Goal: Task Accomplishment & Management: Use online tool/utility

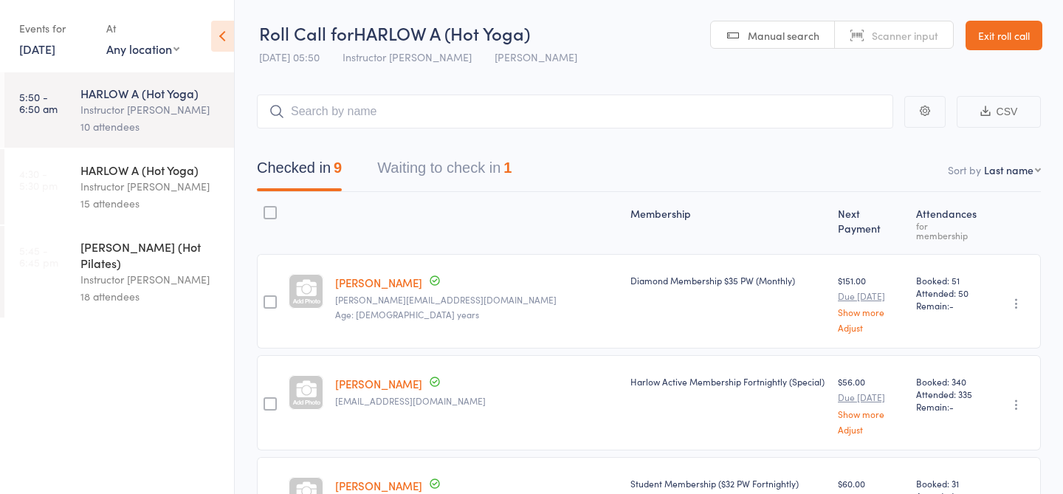
click at [146, 162] on div "HARLOW A (Hot Yoga)" at bounding box center [150, 170] width 141 height 16
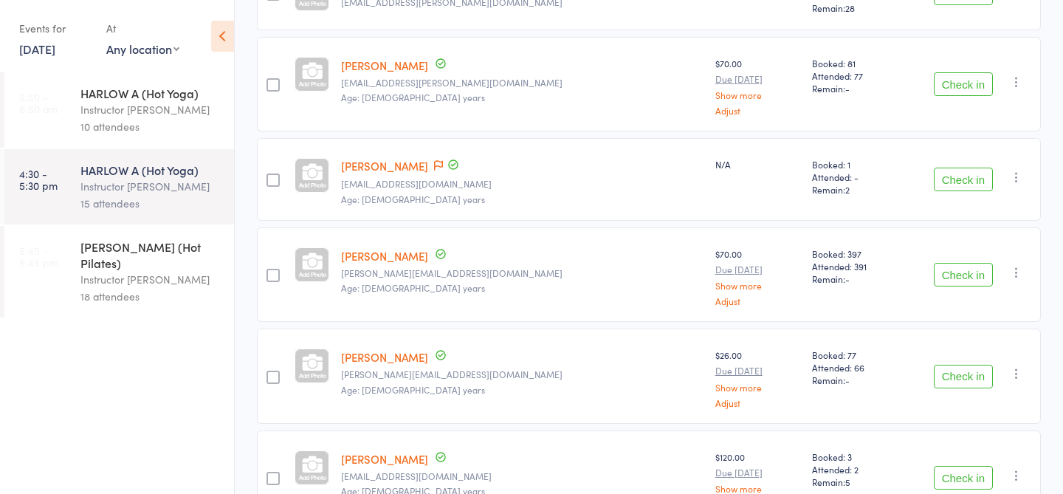
scroll to position [1194, 0]
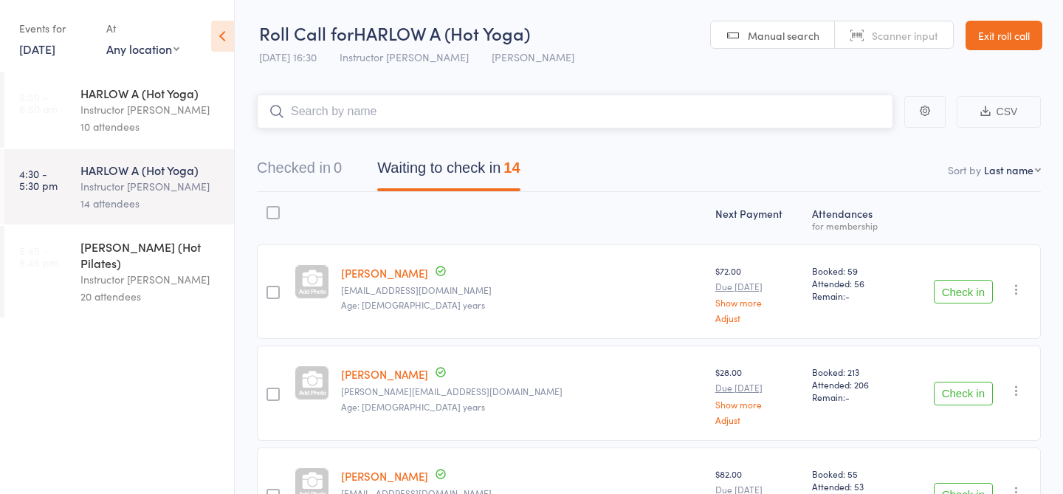
click at [334, 117] on input "search" at bounding box center [575, 111] width 636 height 34
type input "23496"
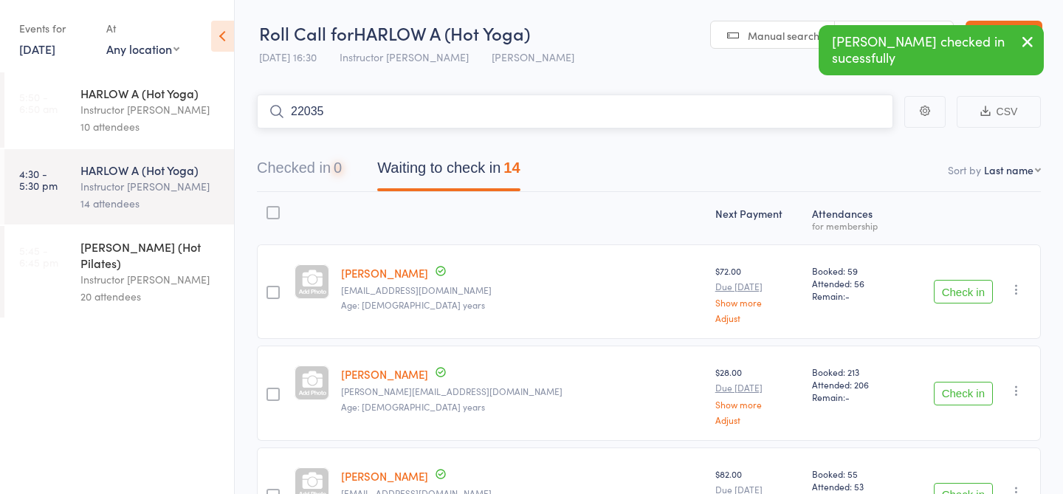
type input "22035"
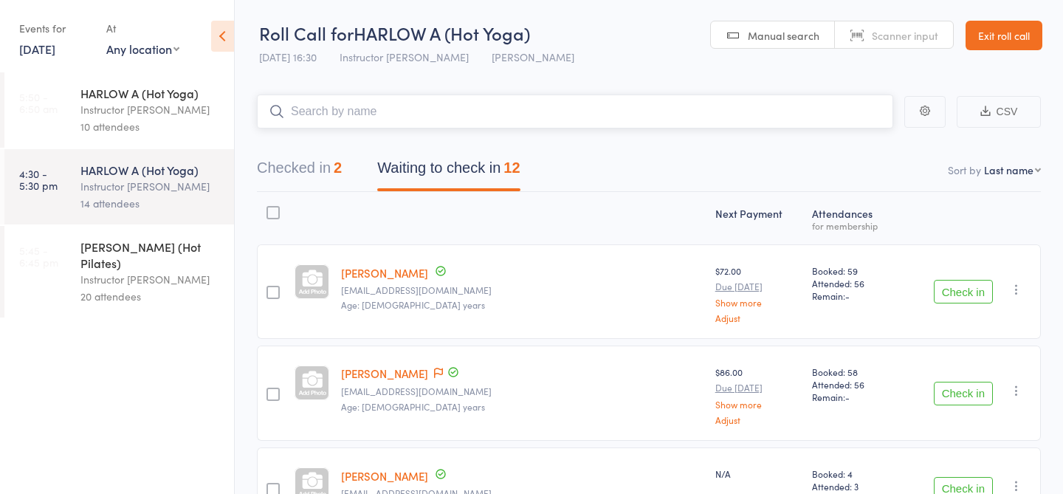
click at [351, 114] on input "search" at bounding box center [575, 111] width 636 height 34
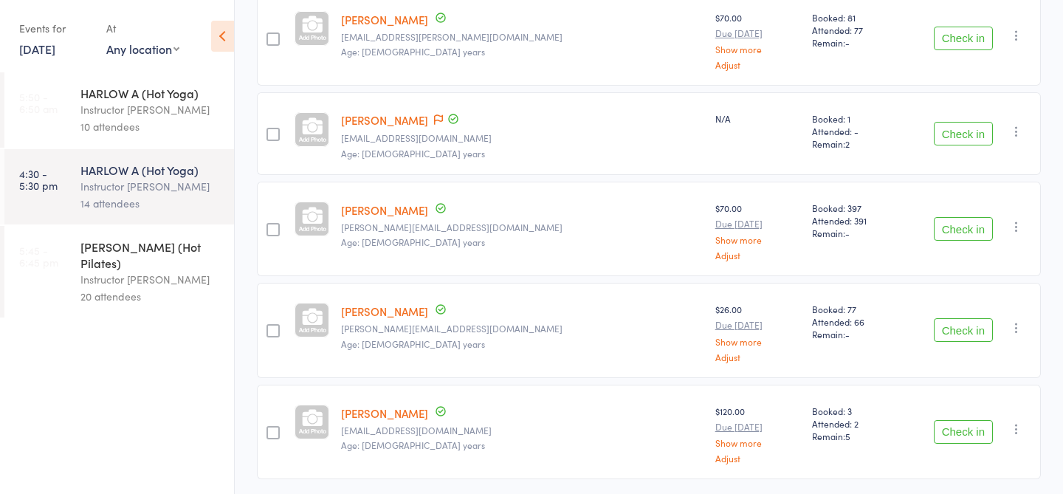
scroll to position [929, 0]
click at [955, 131] on button "Check in" at bounding box center [963, 135] width 59 height 24
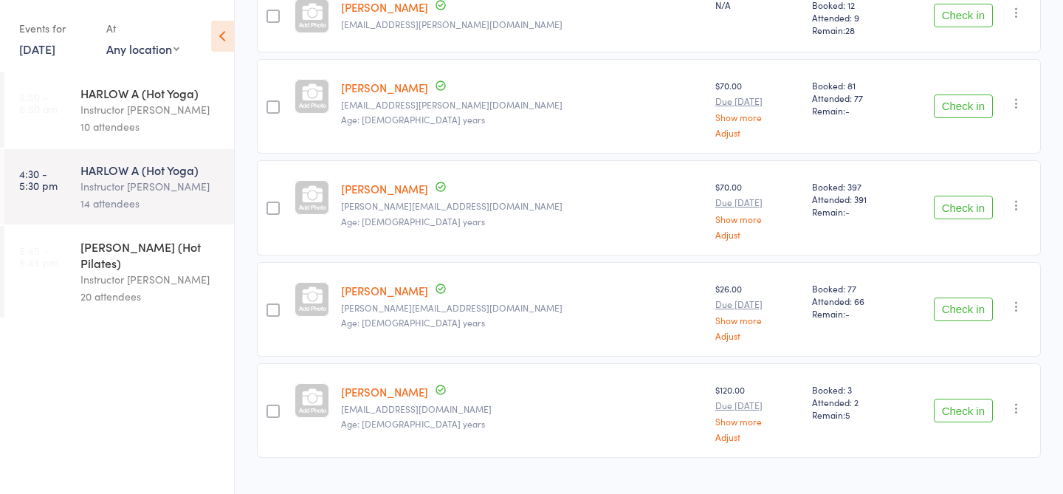
scroll to position [867, 0]
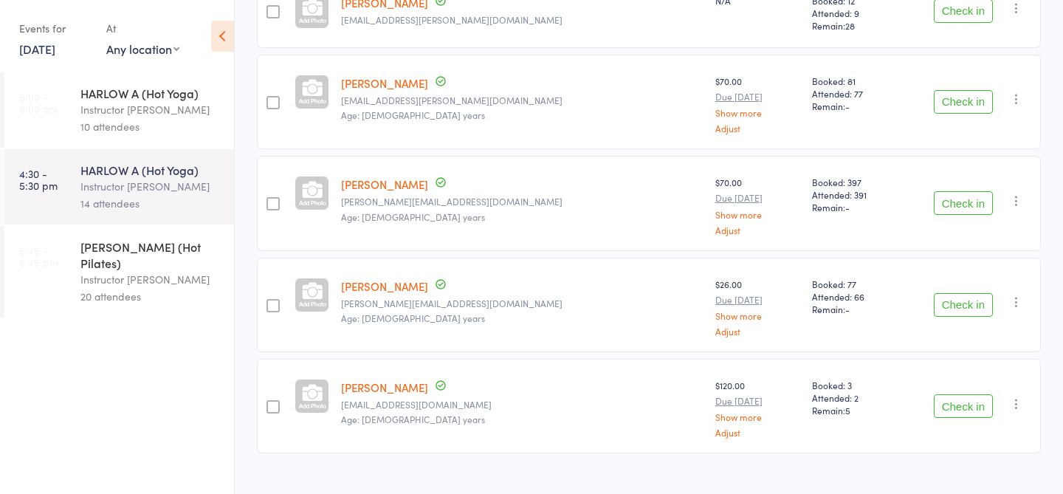
click at [971, 303] on button "Check in" at bounding box center [963, 305] width 59 height 24
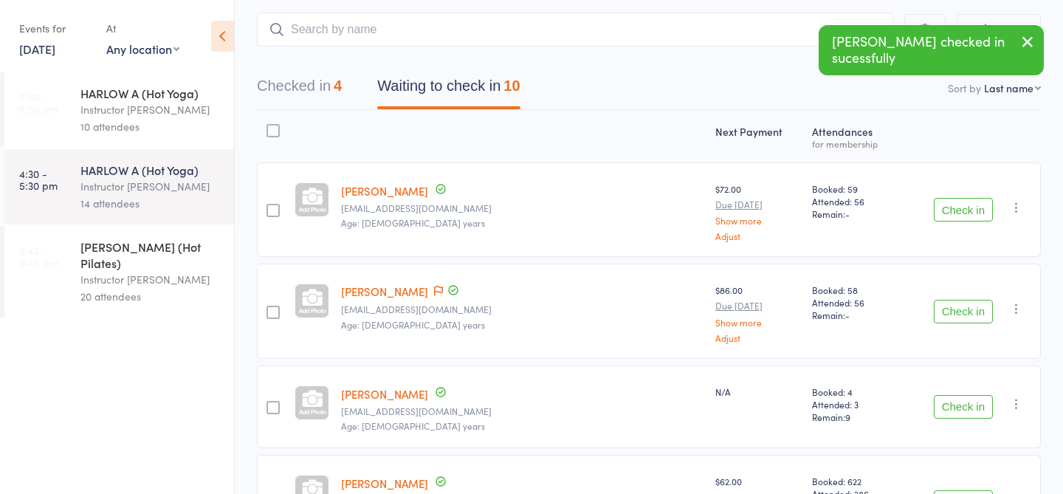
scroll to position [83, 0]
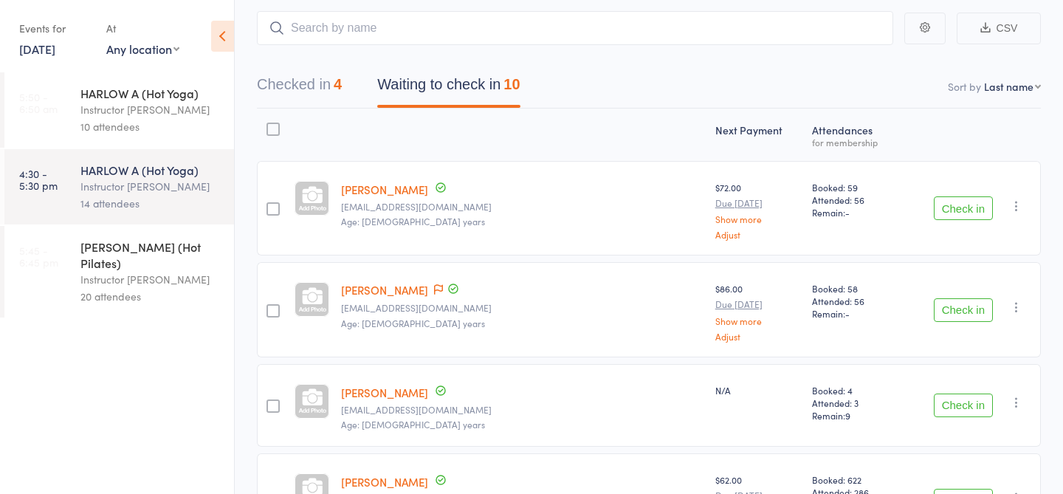
click at [974, 305] on button "Check in" at bounding box center [963, 310] width 59 height 24
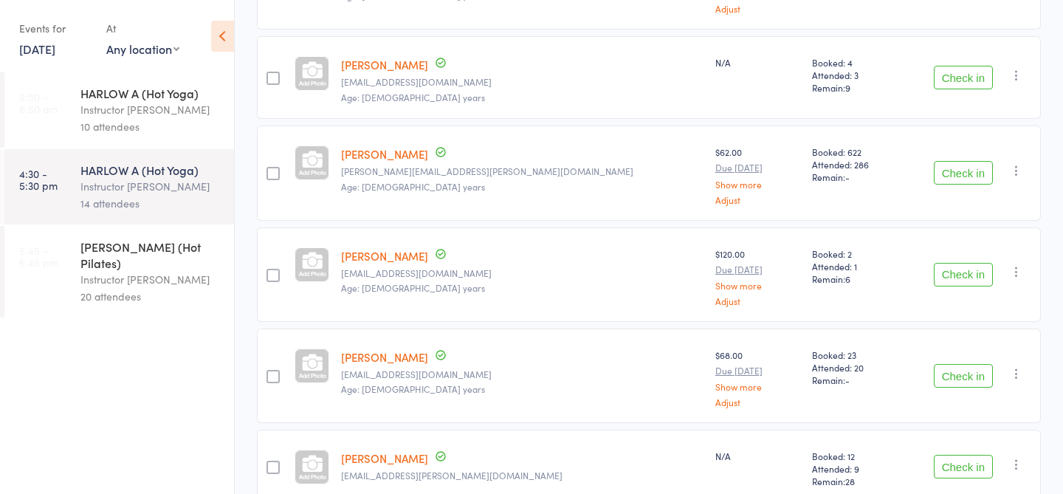
scroll to position [0, 0]
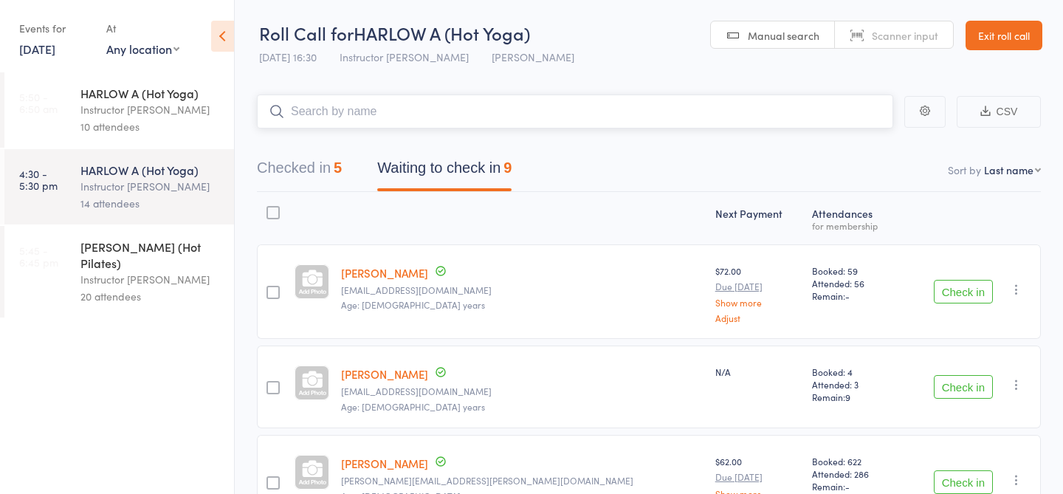
click at [560, 116] on input "search" at bounding box center [575, 111] width 636 height 34
type input "23818"
click at [527, 130] on div "Checked in 6 Waiting to check in 9" at bounding box center [649, 159] width 784 height 63
click at [526, 123] on input "search" at bounding box center [575, 111] width 636 height 34
type input "23756"
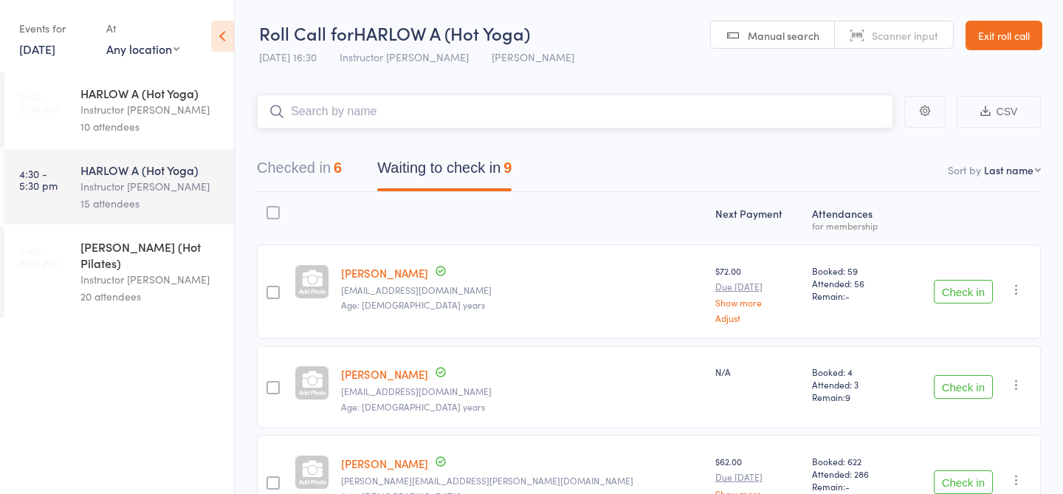
click at [546, 117] on input "search" at bounding box center [575, 111] width 636 height 34
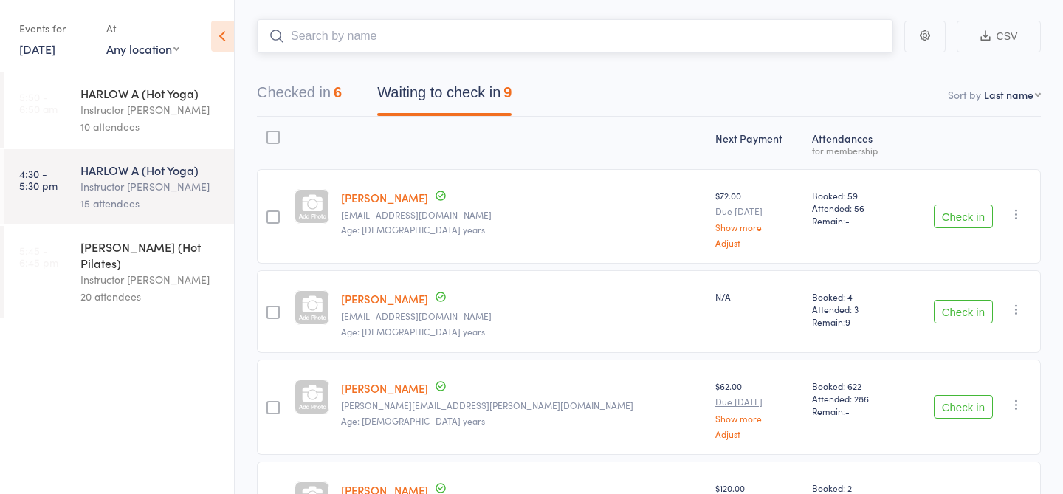
scroll to position [21, 0]
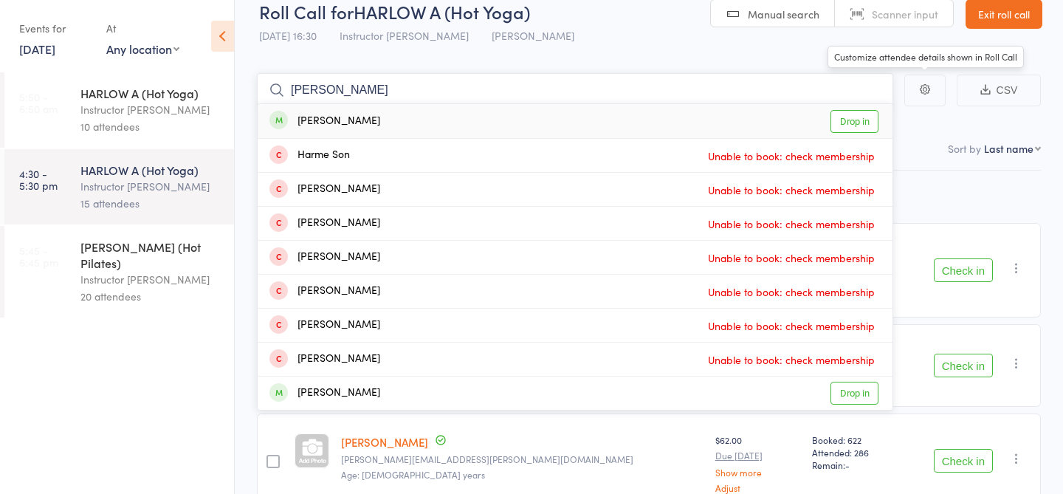
type input "sonda"
click at [865, 120] on link "Drop in" at bounding box center [854, 121] width 48 height 23
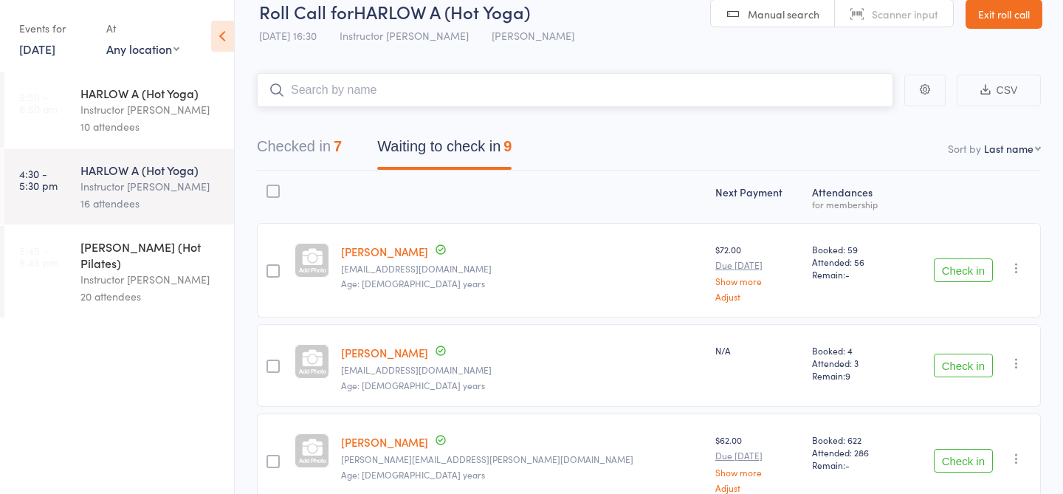
click at [529, 92] on input "search" at bounding box center [575, 90] width 636 height 34
type input "23849"
click at [558, 92] on input "search" at bounding box center [575, 90] width 636 height 34
type input "23417"
type input "23477"
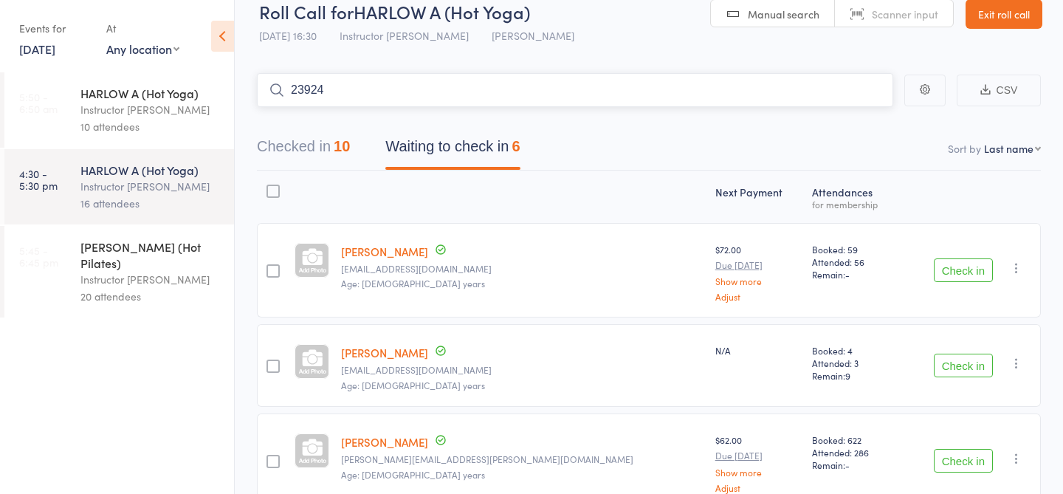
type input "23924"
type input "23044"
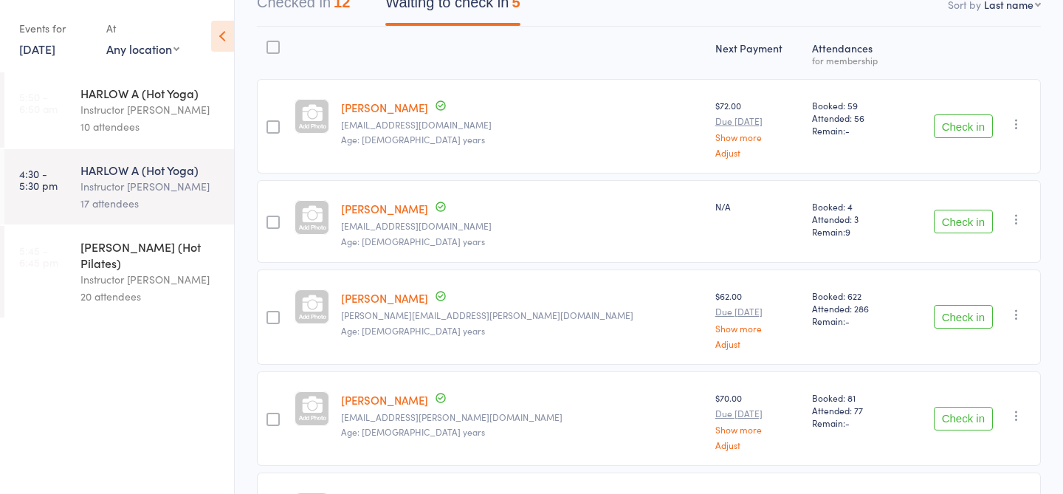
scroll to position [0, 0]
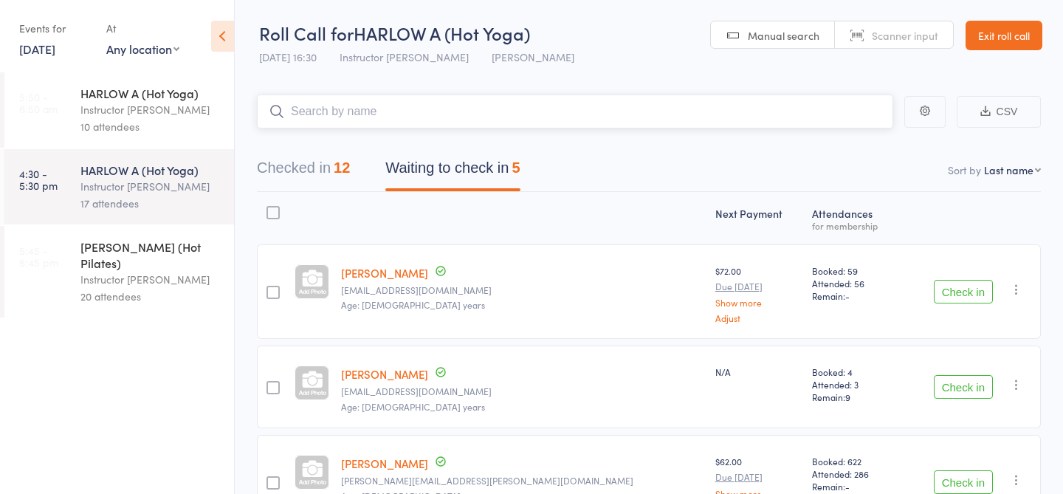
click at [461, 113] on input "search" at bounding box center [575, 111] width 636 height 34
type input "23744"
click at [360, 117] on input "search" at bounding box center [575, 111] width 636 height 34
type input "21607"
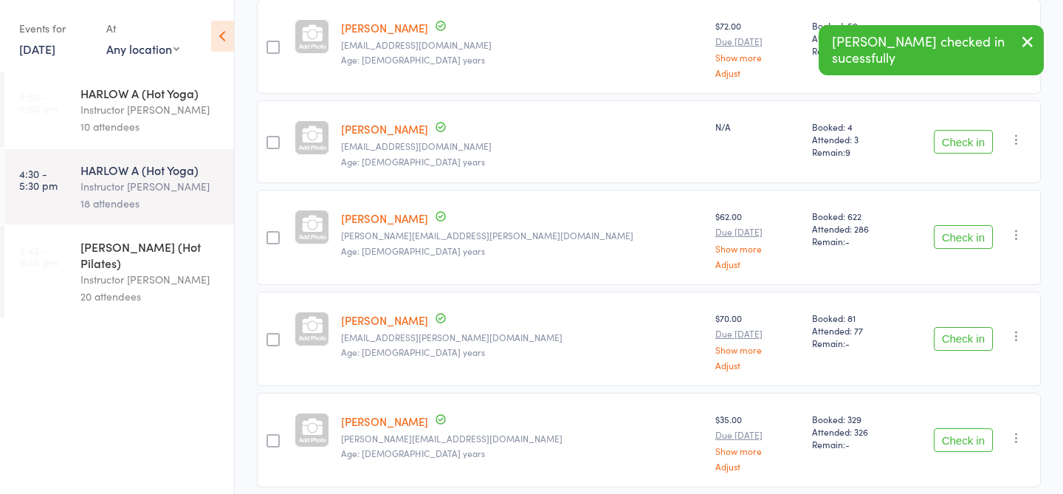
scroll to position [202, 0]
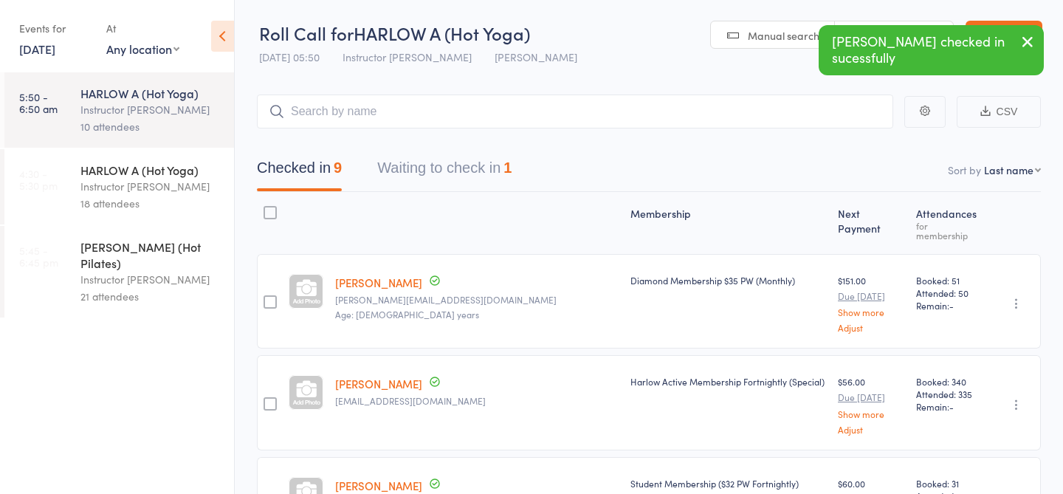
click at [126, 190] on div "Instructor [PERSON_NAME]" at bounding box center [150, 186] width 141 height 17
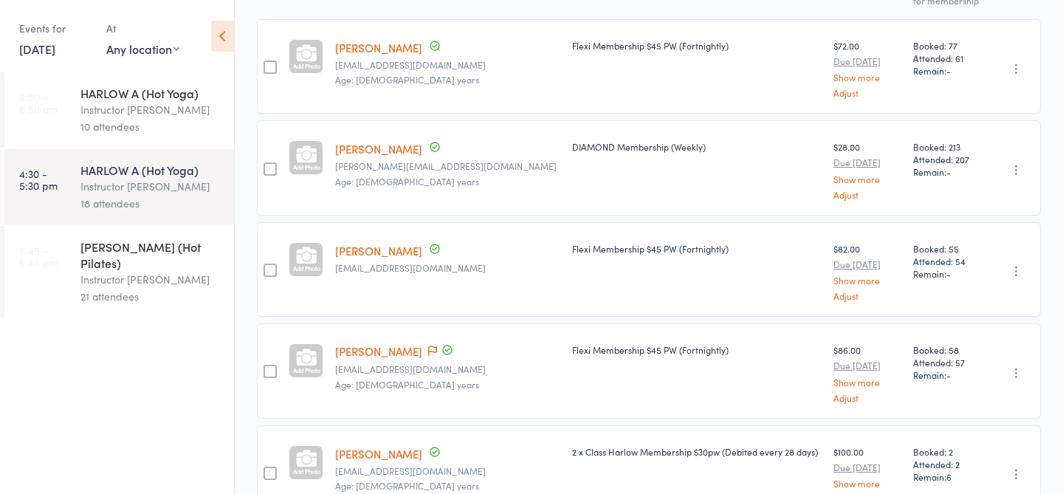
scroll to position [224, 0]
click at [128, 297] on div "HARLOW C (Hot Pilates) Instructor Jess 21 attendees" at bounding box center [157, 272] width 154 height 92
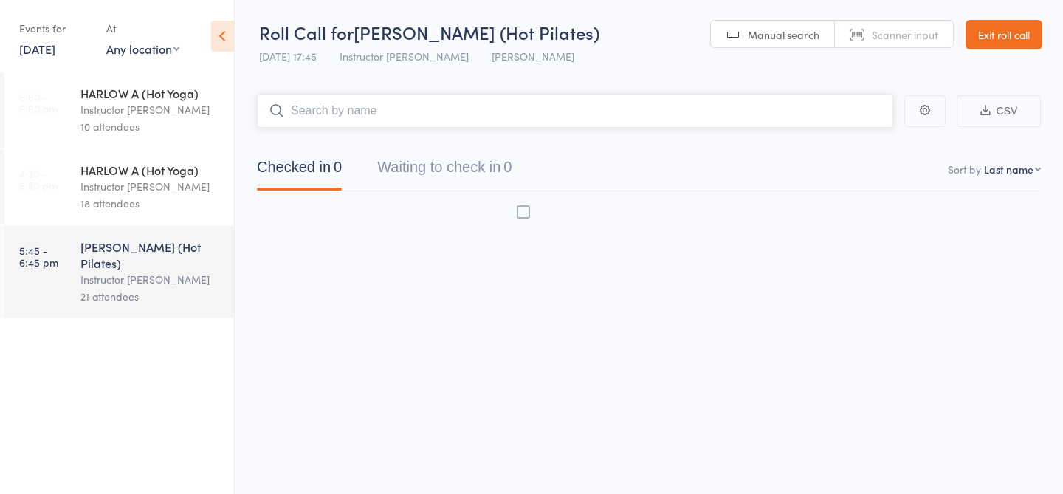
scroll to position [1, 0]
click at [128, 173] on div "HARLOW A (Hot Yoga)" at bounding box center [150, 170] width 141 height 16
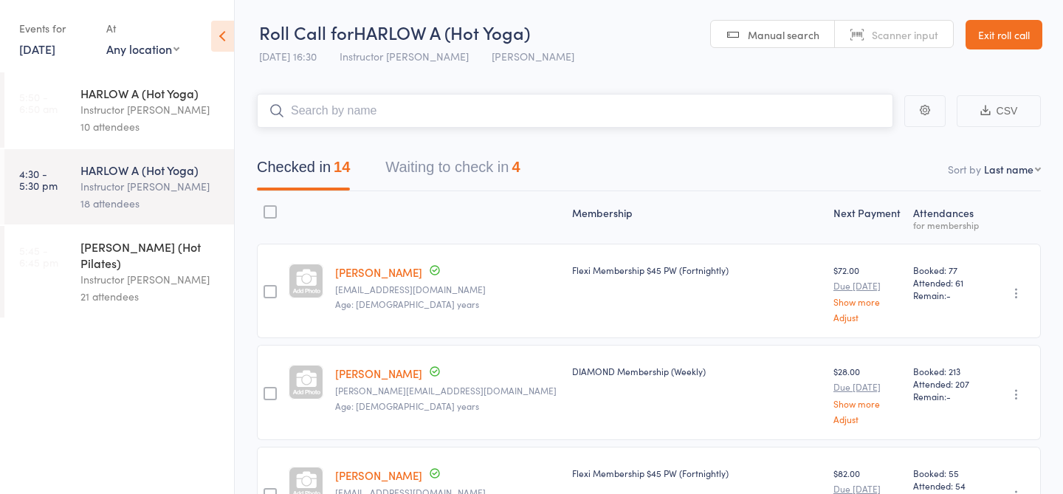
click at [462, 116] on input "search" at bounding box center [575, 111] width 636 height 34
type input "21500"
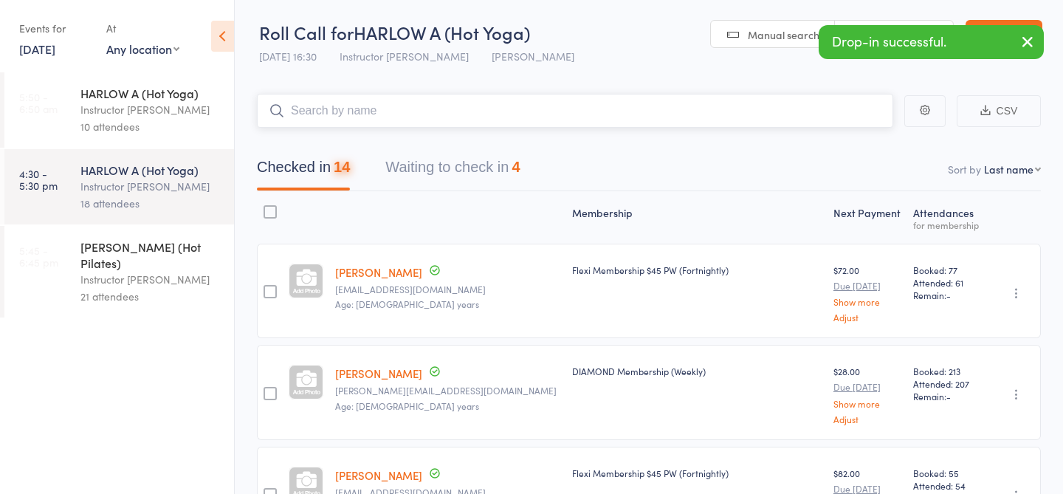
click at [509, 169] on button "Waiting to check in 4" at bounding box center [452, 170] width 134 height 39
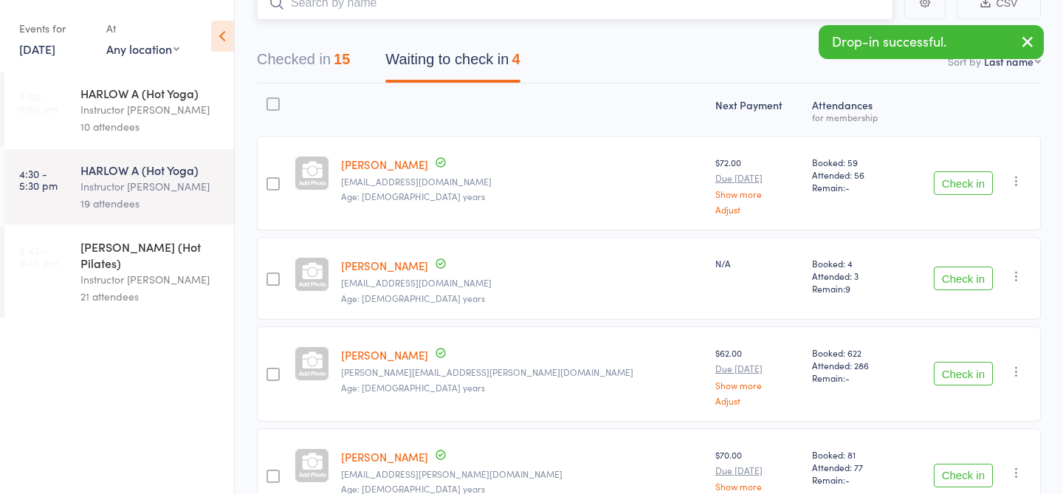
scroll to position [114, 0]
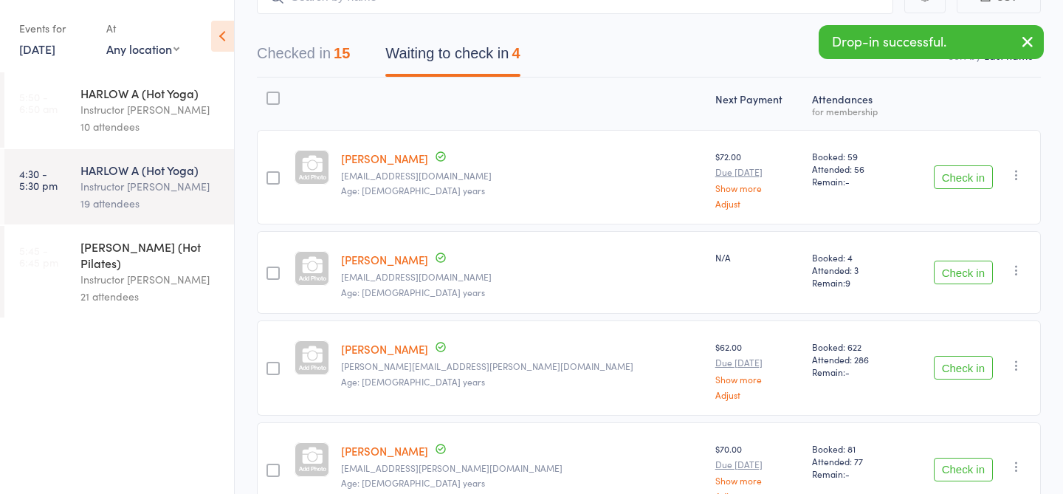
click at [960, 272] on button "Check in" at bounding box center [963, 273] width 59 height 24
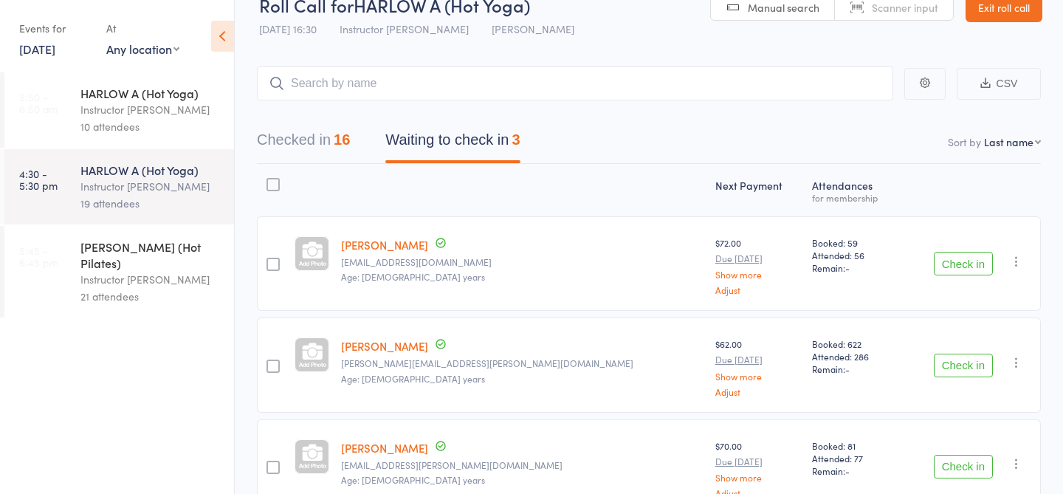
scroll to position [26, 0]
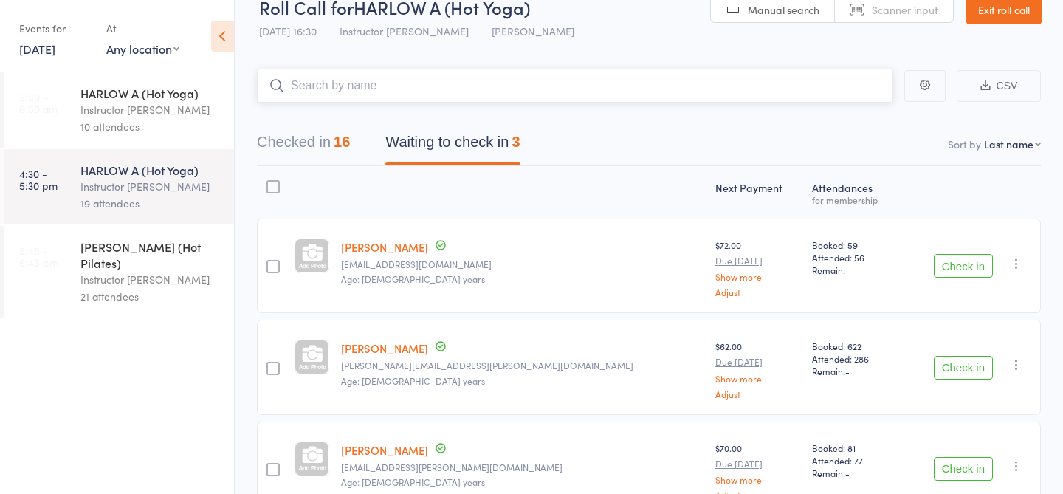
click at [637, 97] on input "search" at bounding box center [575, 86] width 636 height 34
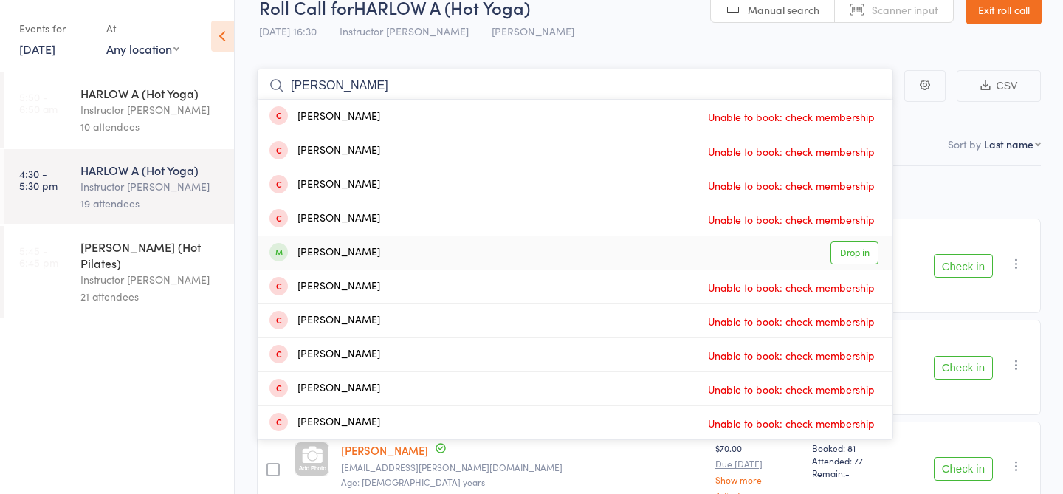
type input "michael"
click at [844, 254] on link "Drop in" at bounding box center [854, 252] width 48 height 23
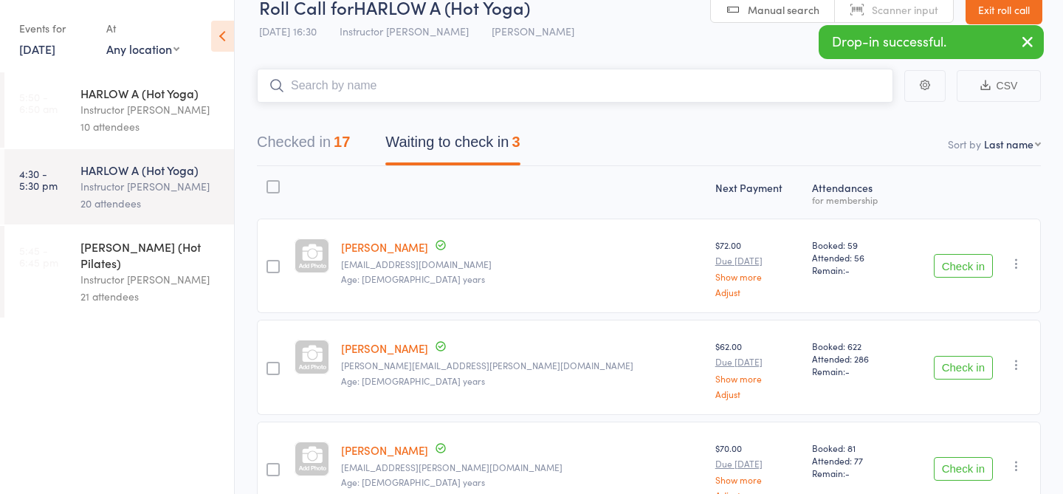
scroll to position [112, 0]
